Goal: Transaction & Acquisition: Purchase product/service

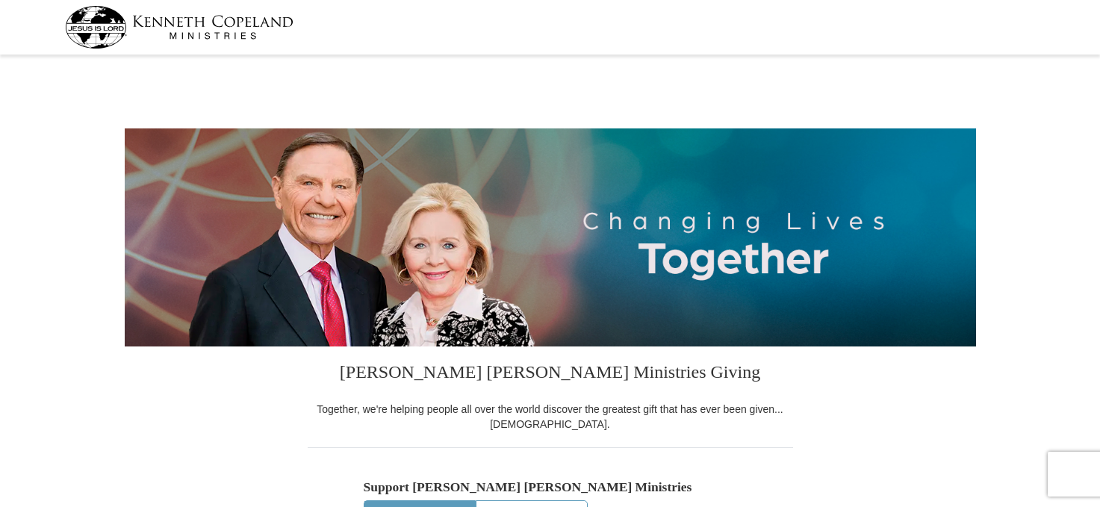
select select "ID"
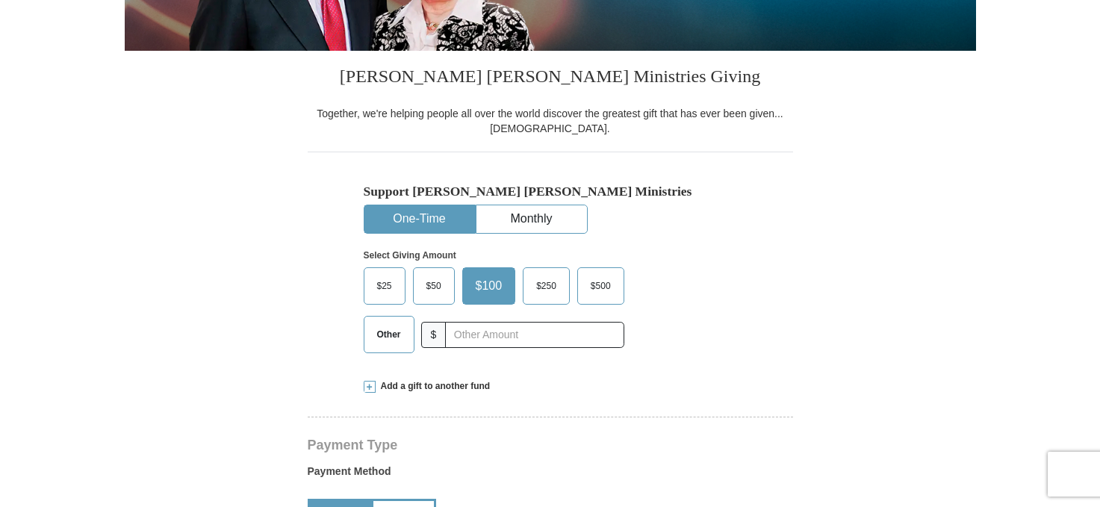
scroll to position [297, 0]
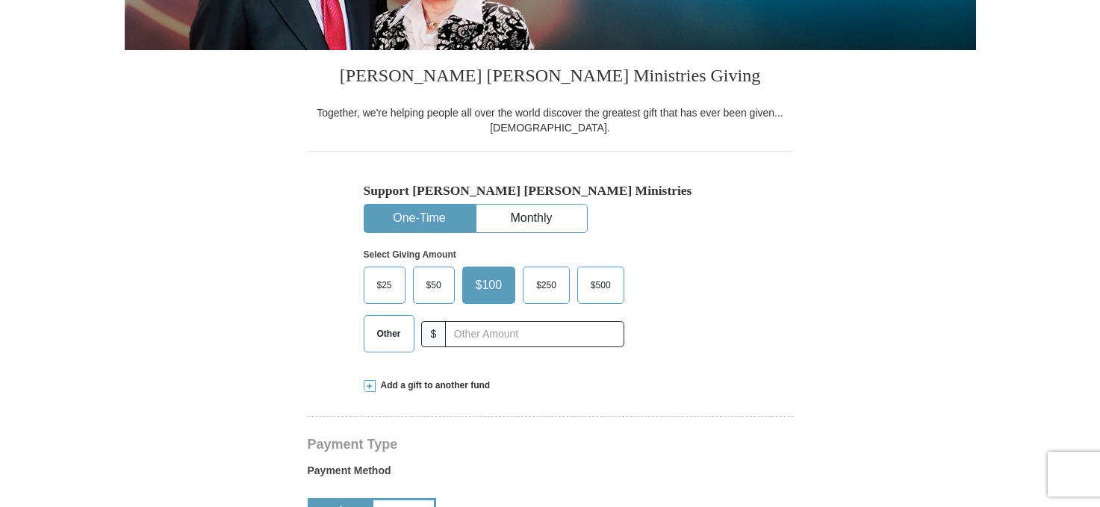
click at [387, 335] on span "Other" at bounding box center [389, 334] width 39 height 22
click at [0, 0] on input "Other" at bounding box center [0, 0] width 0 height 0
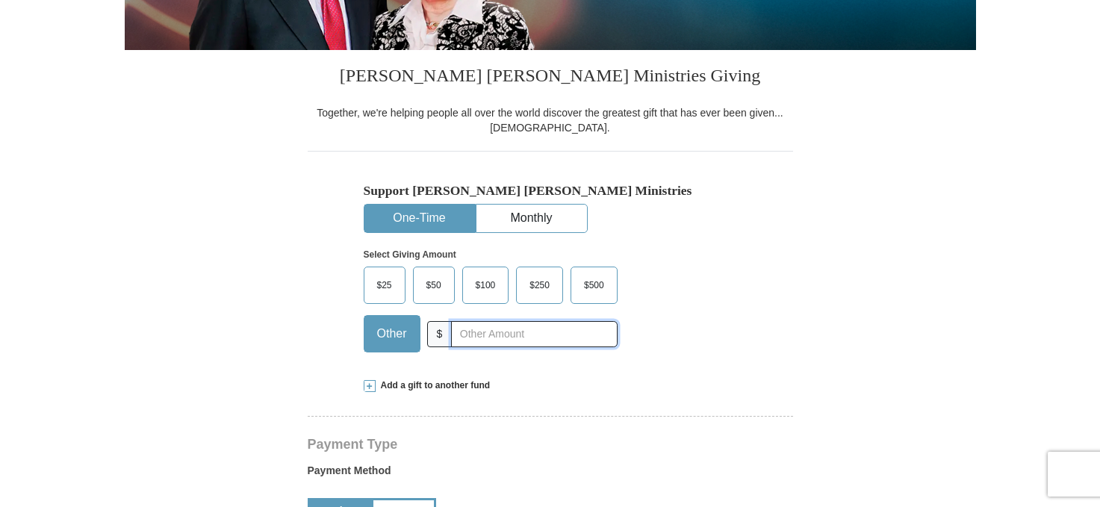
type input "155"
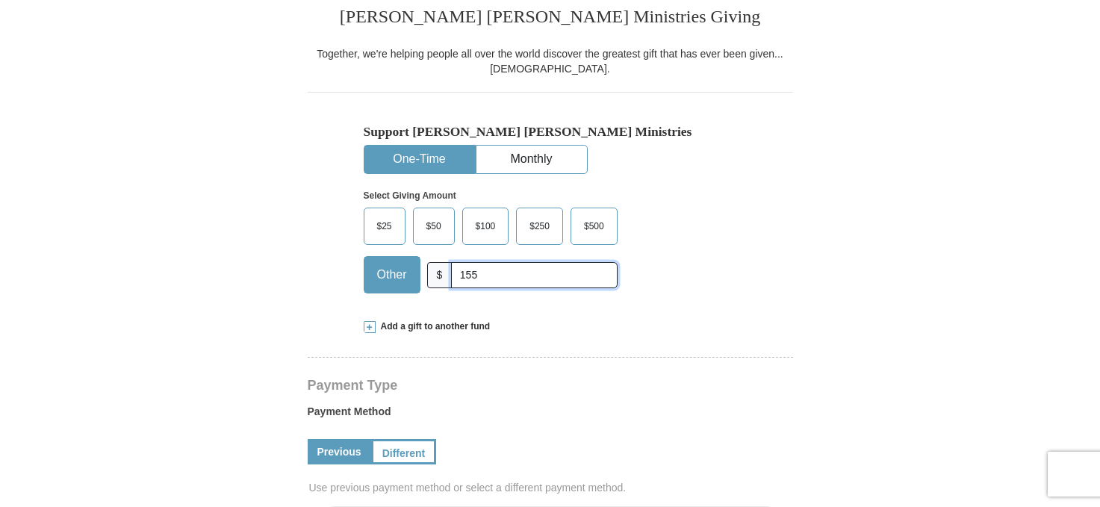
scroll to position [357, 0]
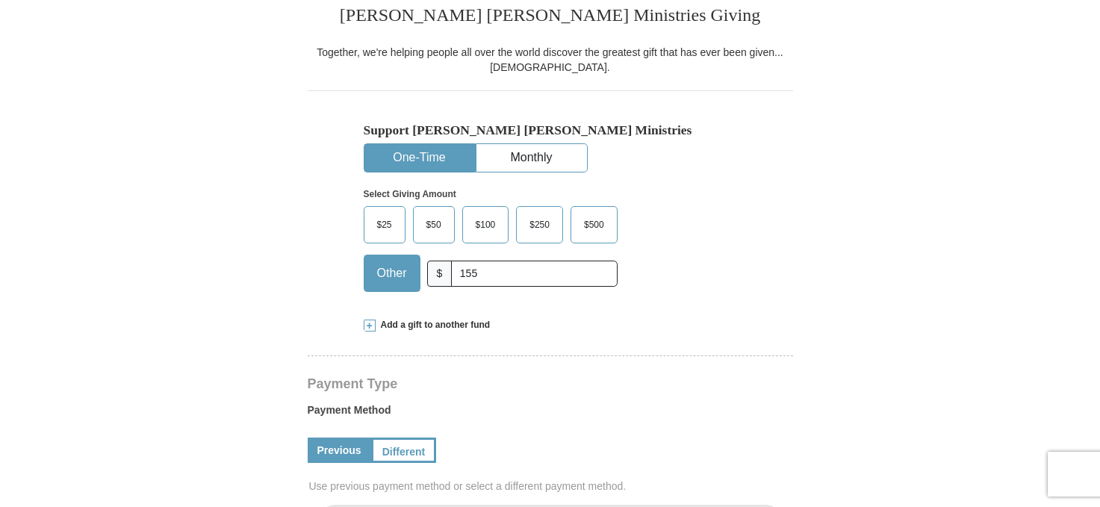
click at [369, 326] on span at bounding box center [370, 326] width 12 height 12
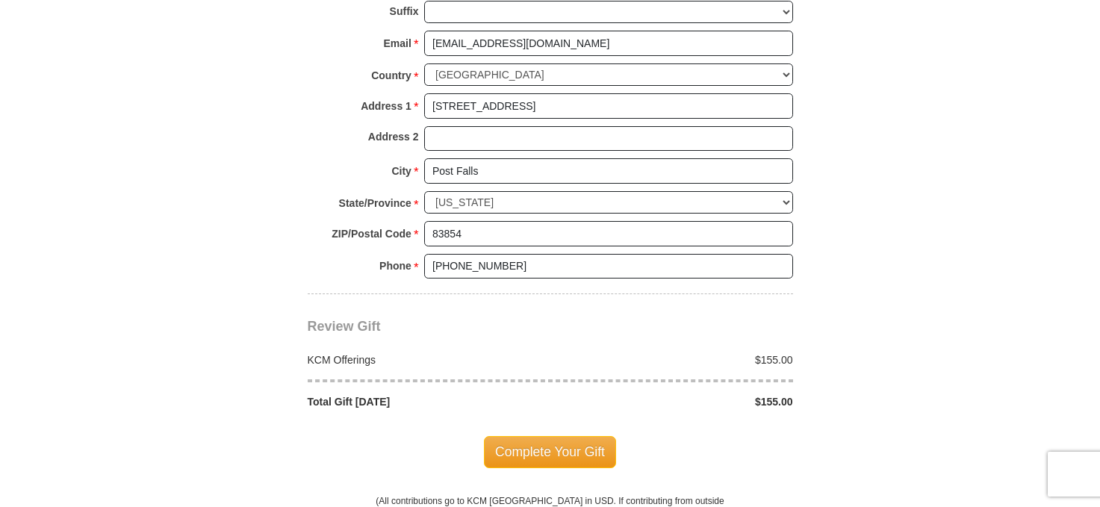
scroll to position [1360, 0]
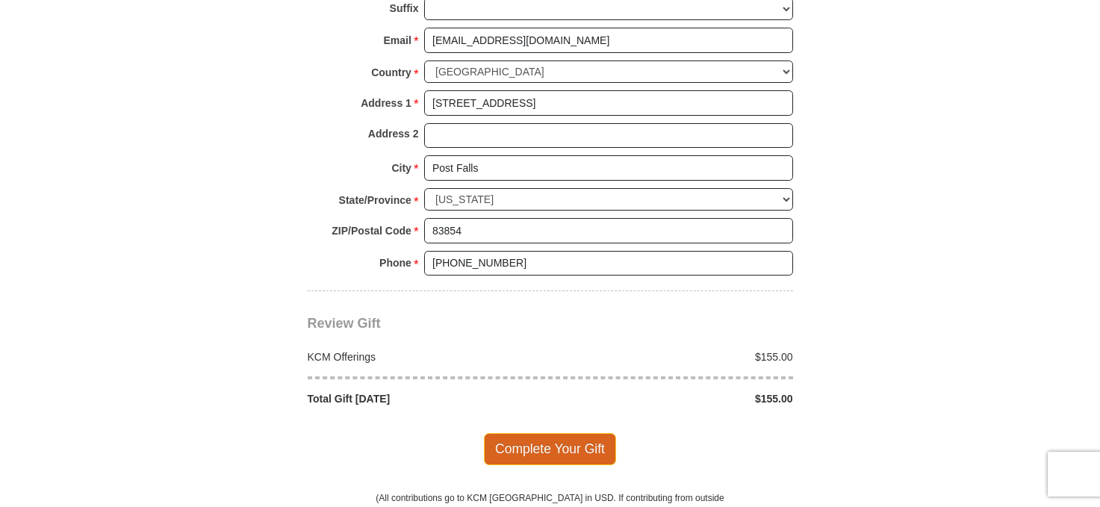
click at [555, 433] on span "Complete Your Gift" at bounding box center [550, 448] width 132 height 31
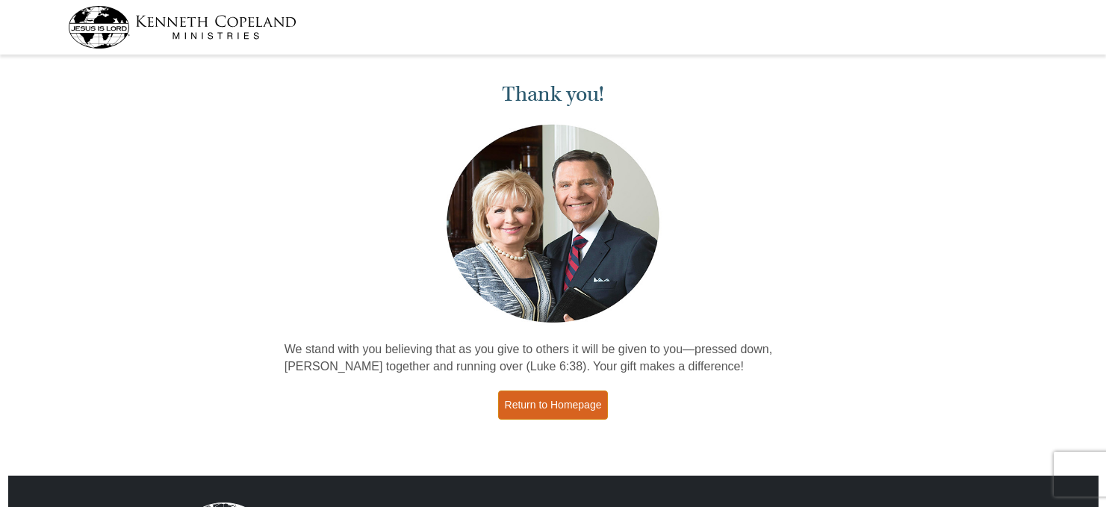
click at [574, 403] on link "Return to Homepage" at bounding box center [553, 405] width 111 height 29
